Goal: Information Seeking & Learning: Compare options

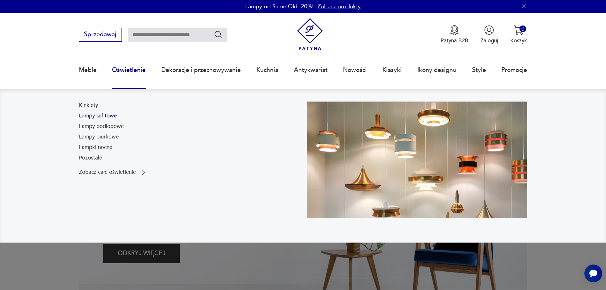
click at [101, 117] on link "Lampy sufitowe" at bounding box center [98, 116] width 38 height 8
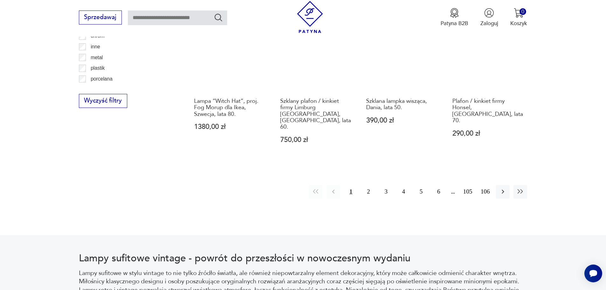
scroll to position [721, 0]
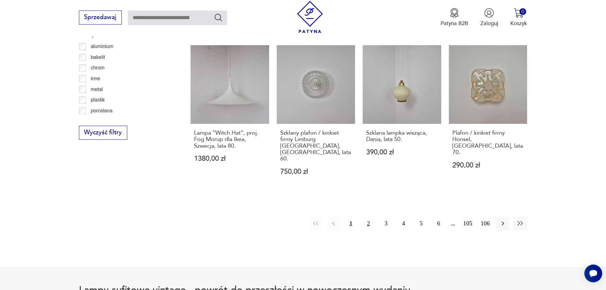
click at [368, 217] on button "2" at bounding box center [369, 224] width 14 height 14
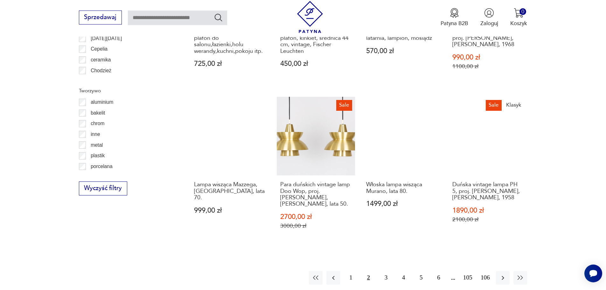
scroll to position [666, 0]
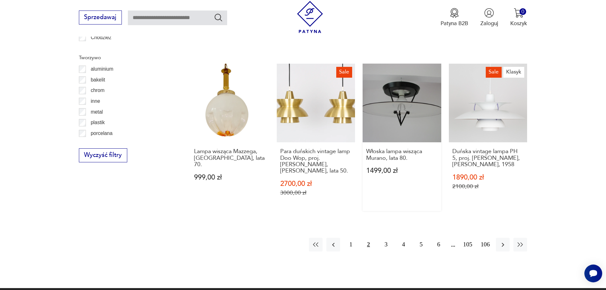
click at [410, 100] on link "Włoska lampa wisząca Murano, lata 80. 1499,00 zł" at bounding box center [402, 137] width 79 height 147
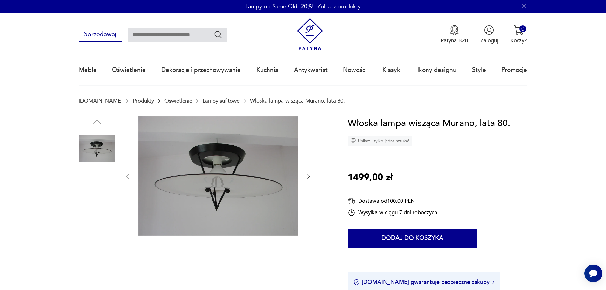
click at [102, 190] on img at bounding box center [97, 189] width 36 height 36
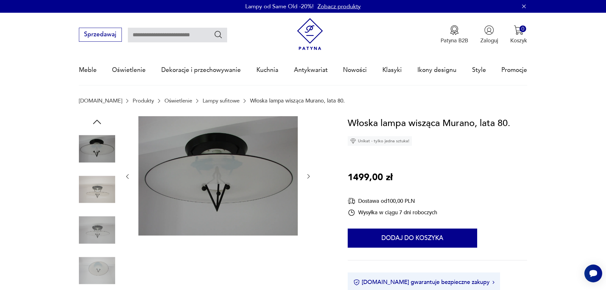
click at [103, 221] on img at bounding box center [97, 230] width 36 height 36
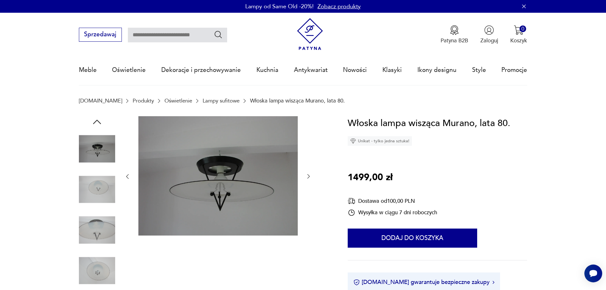
click at [102, 256] on img at bounding box center [97, 270] width 36 height 36
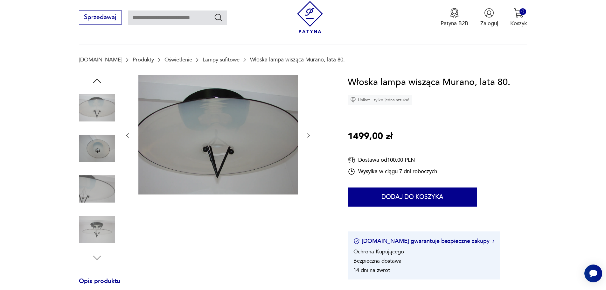
scroll to position [127, 0]
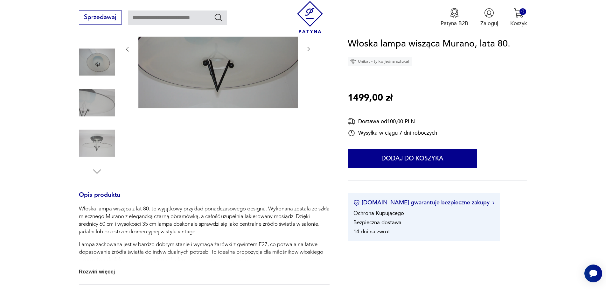
click at [114, 142] on img at bounding box center [97, 143] width 36 height 36
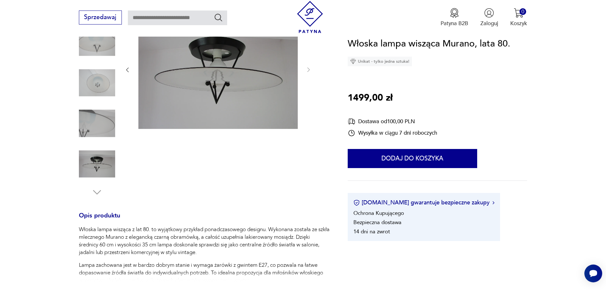
scroll to position [95, 0]
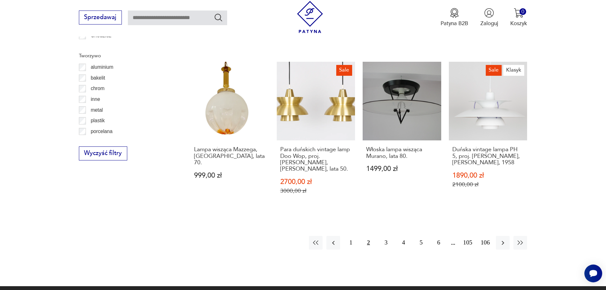
scroll to position [736, 0]
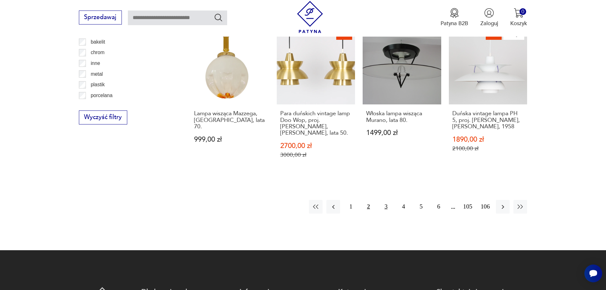
click at [386, 200] on button "3" at bounding box center [386, 207] width 14 height 14
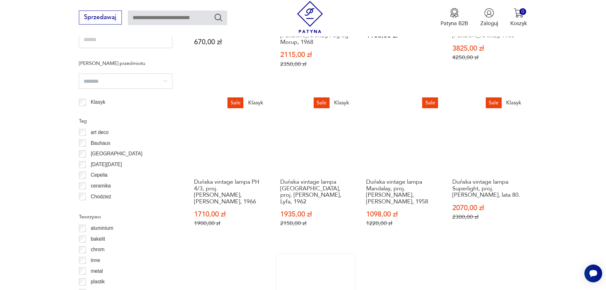
scroll to position [793, 0]
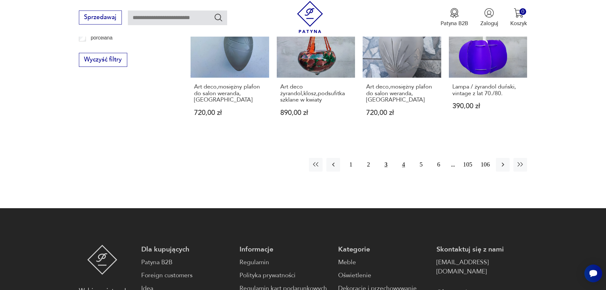
click at [403, 158] on button "4" at bounding box center [404, 165] width 14 height 14
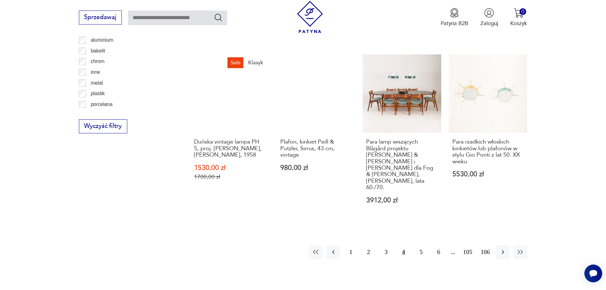
scroll to position [730, 0]
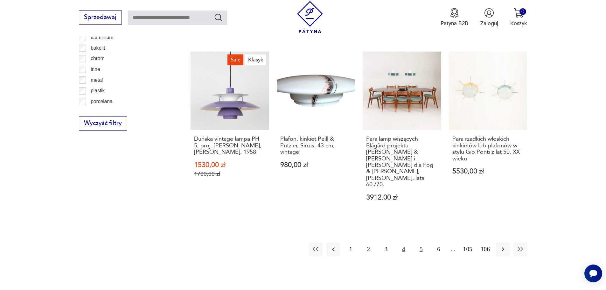
click at [421, 242] on button "5" at bounding box center [421, 249] width 14 height 14
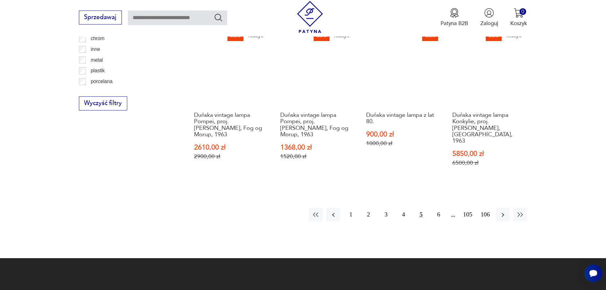
scroll to position [889, 0]
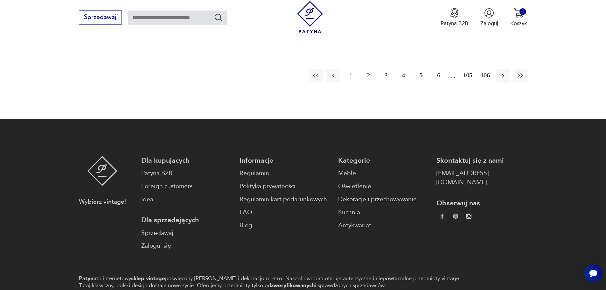
click at [436, 69] on button "6" at bounding box center [439, 76] width 14 height 14
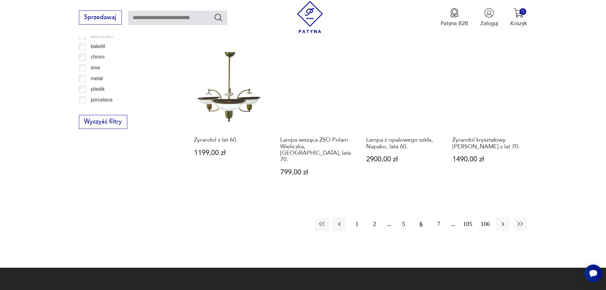
scroll to position [730, 0]
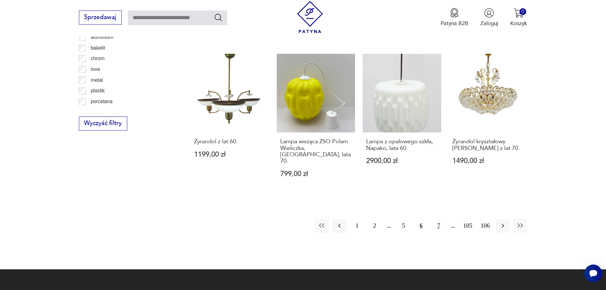
click at [436, 219] on button "7" at bounding box center [439, 226] width 14 height 14
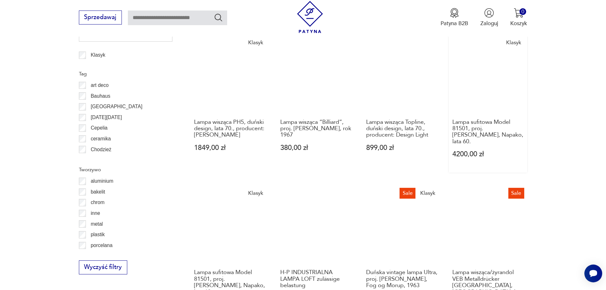
scroll to position [666, 0]
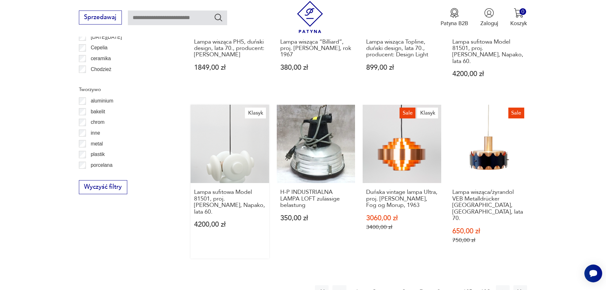
click at [251, 163] on link "Klasyk Lampa sufitowa Model 81501, proj. [PERSON_NAME], Napako, lata 60. 4200,0…" at bounding box center [230, 182] width 79 height 154
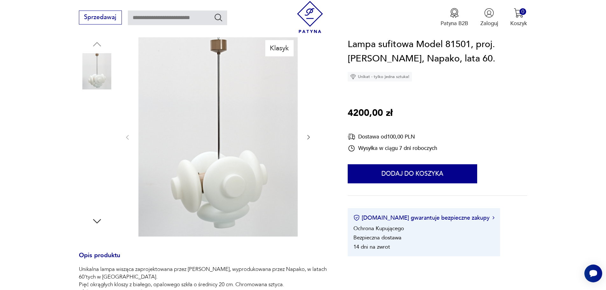
scroll to position [95, 0]
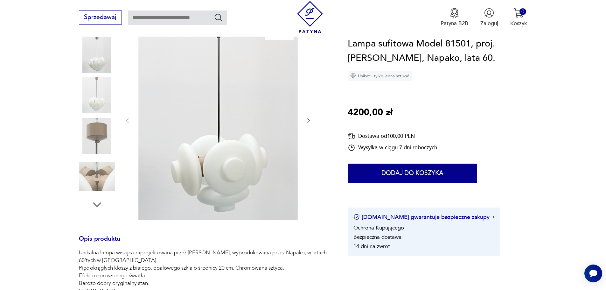
click at [98, 102] on img at bounding box center [97, 95] width 36 height 36
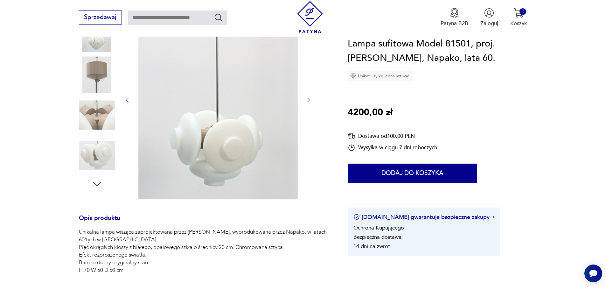
scroll to position [127, 0]
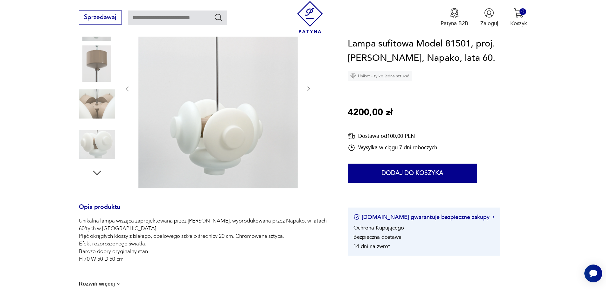
click at [106, 144] on img at bounding box center [97, 144] width 36 height 36
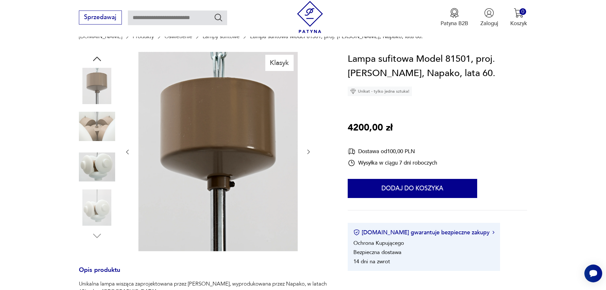
scroll to position [64, 0]
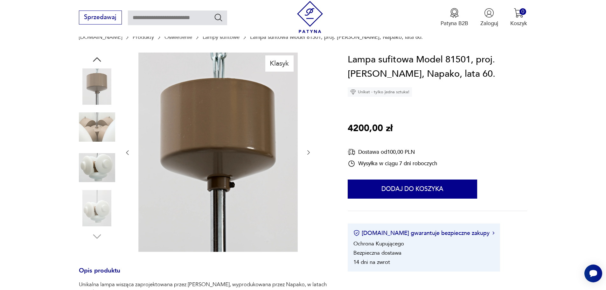
click at [105, 119] on img at bounding box center [97, 127] width 36 height 36
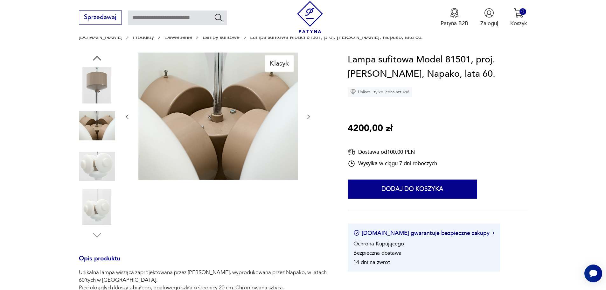
click at [103, 159] on img at bounding box center [97, 166] width 36 height 36
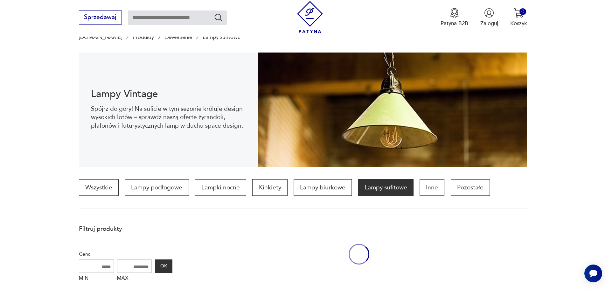
scroll to position [737, 0]
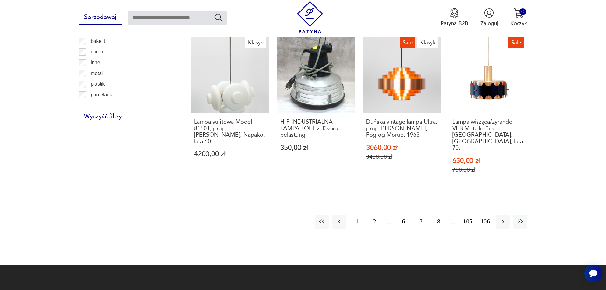
click at [438, 215] on button "8" at bounding box center [439, 222] width 14 height 14
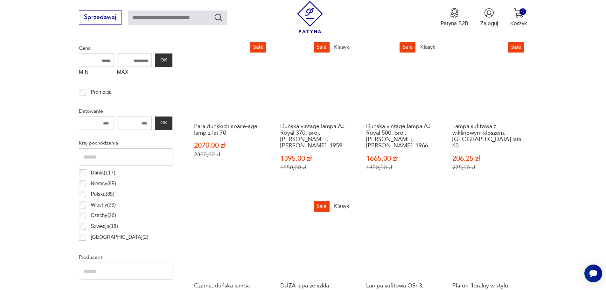
scroll to position [412, 0]
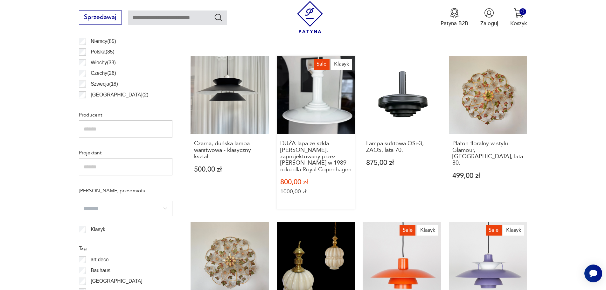
click at [328, 122] on link "Sale Klasyk DUŻA lapa ze szkła Holmegaard, zaprojektowany przez [PERSON_NAME] w…" at bounding box center [316, 133] width 79 height 154
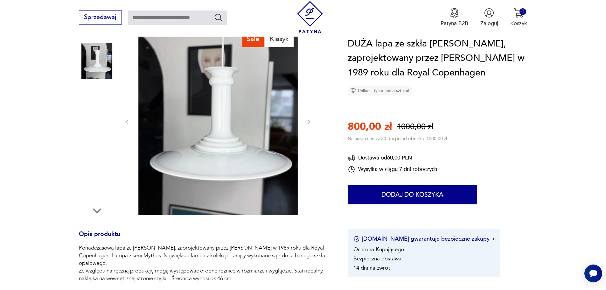
scroll to position [95, 0]
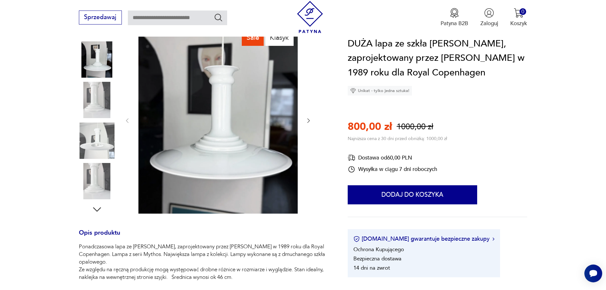
click at [106, 140] on img at bounding box center [97, 140] width 36 height 36
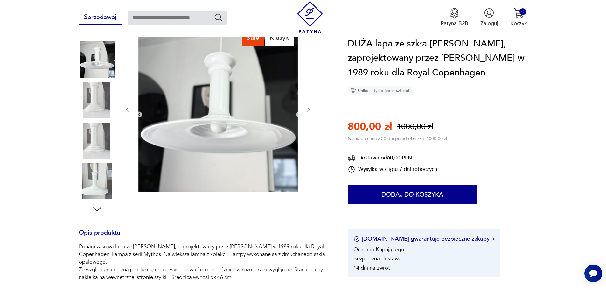
click at [104, 167] on img at bounding box center [97, 181] width 36 height 36
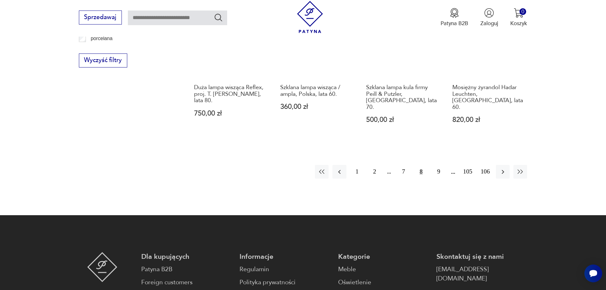
scroll to position [761, 0]
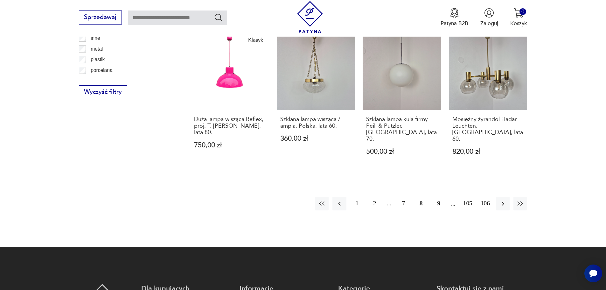
click at [438, 197] on button "9" at bounding box center [439, 204] width 14 height 14
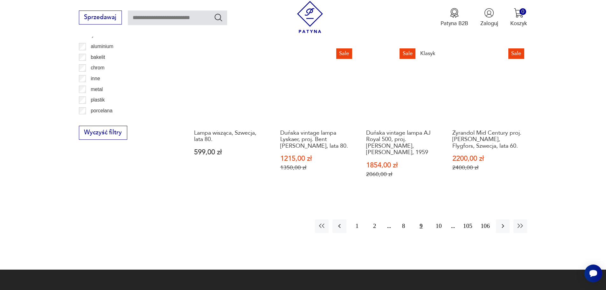
scroll to position [730, 0]
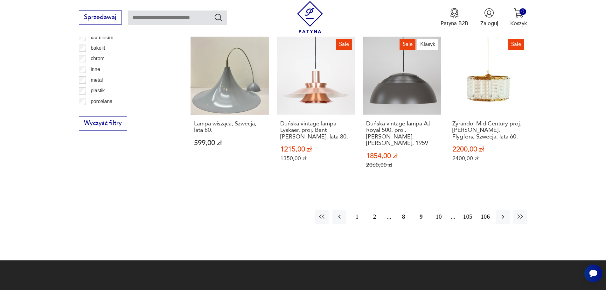
click at [439, 210] on button "10" at bounding box center [439, 217] width 14 height 14
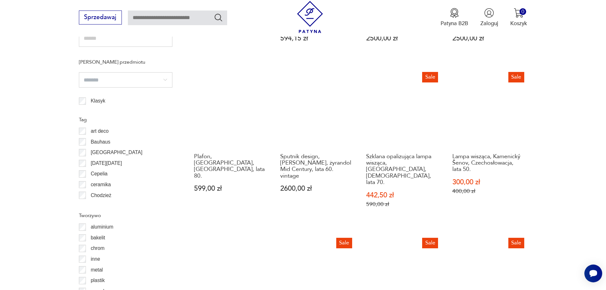
scroll to position [698, 0]
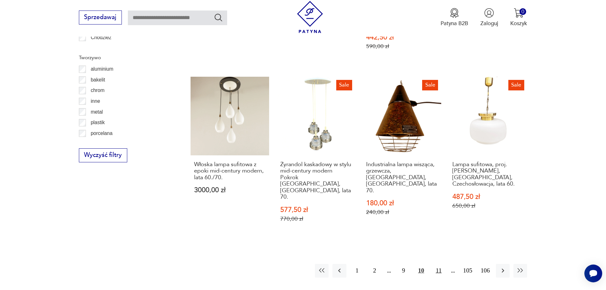
click at [436, 264] on button "11" at bounding box center [439, 271] width 14 height 14
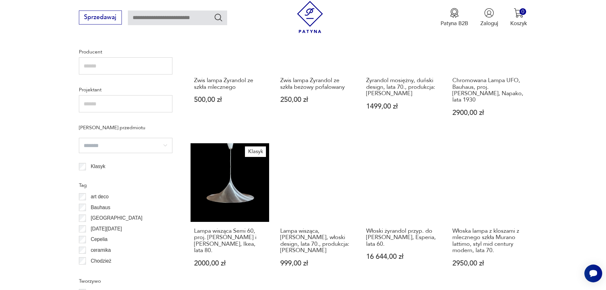
scroll to position [475, 0]
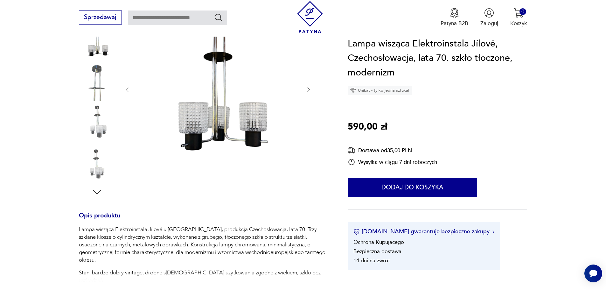
scroll to position [95, 0]
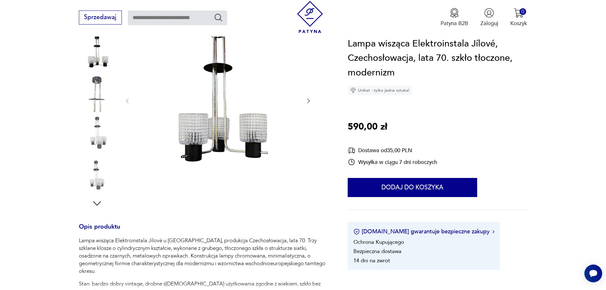
click at [95, 116] on img at bounding box center [97, 134] width 36 height 36
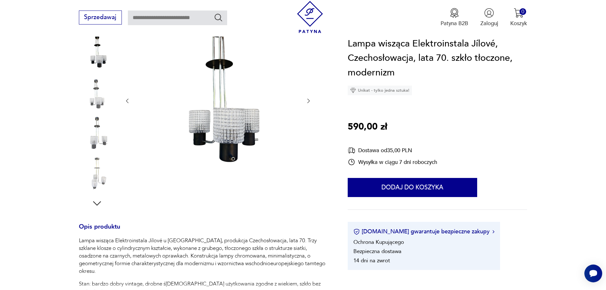
click at [96, 144] on img at bounding box center [97, 134] width 36 height 36
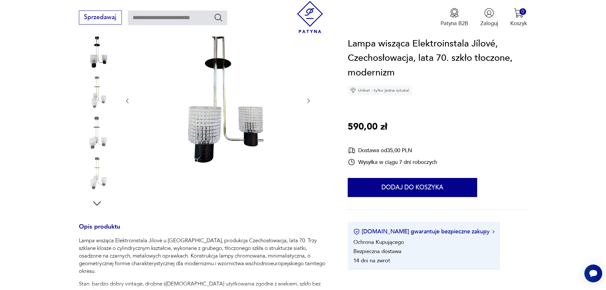
click at [97, 162] on img at bounding box center [97, 175] width 36 height 36
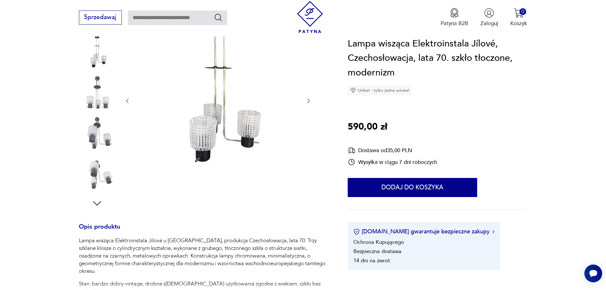
click at [97, 162] on img at bounding box center [97, 175] width 36 height 36
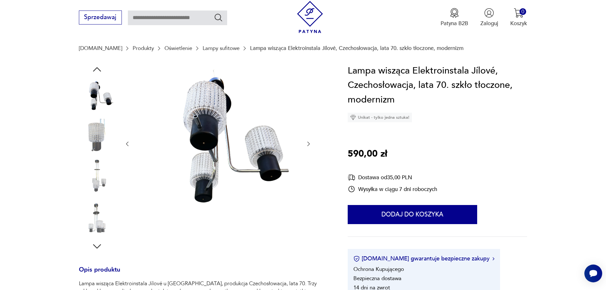
scroll to position [64, 0]
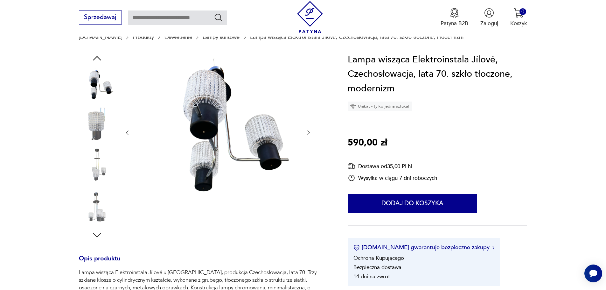
click at [98, 207] on img at bounding box center [97, 207] width 36 height 36
